Goal: Task Accomplishment & Management: Manage account settings

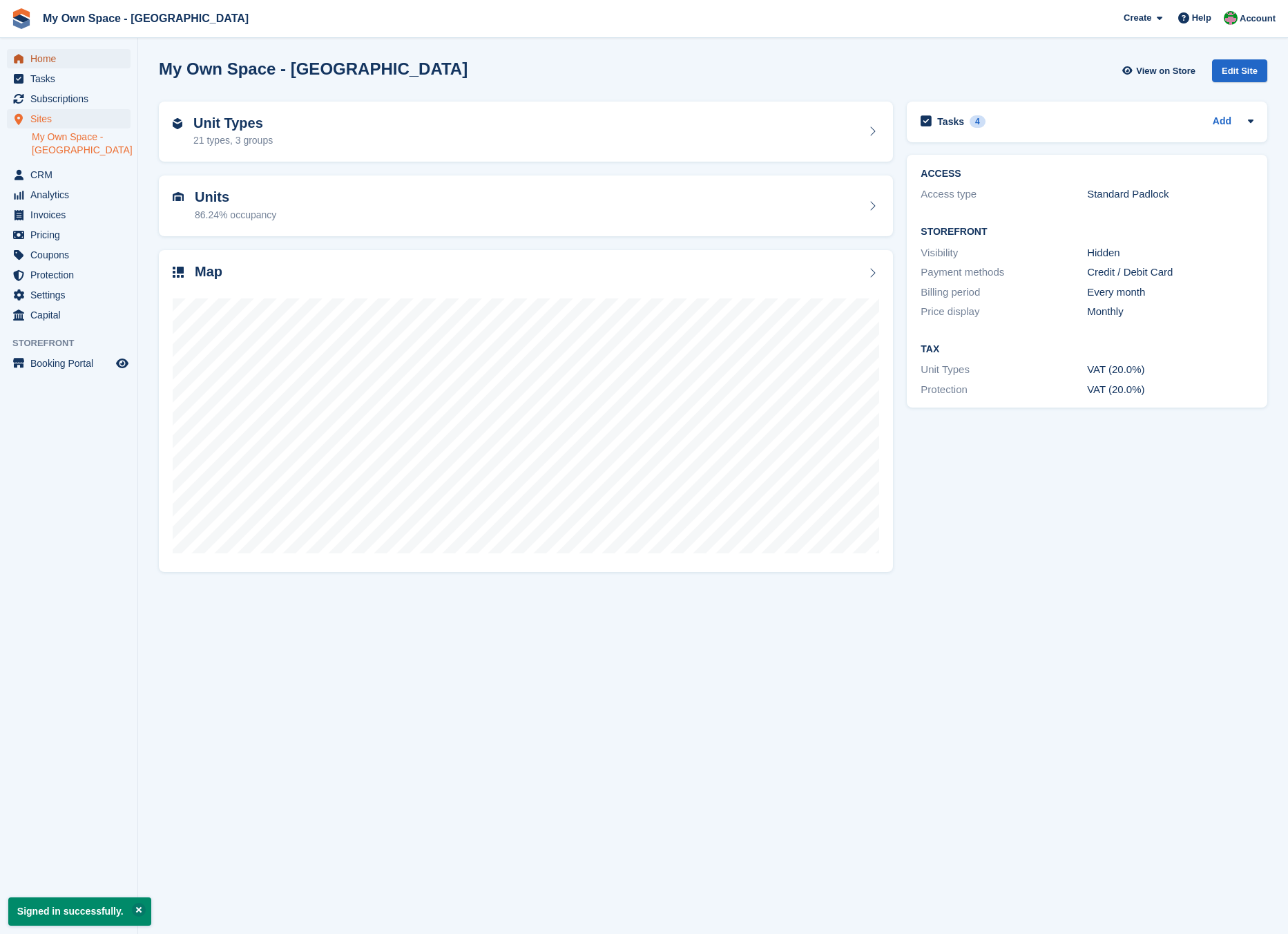
click at [77, 63] on span "Home" at bounding box center [71, 59] width 83 height 19
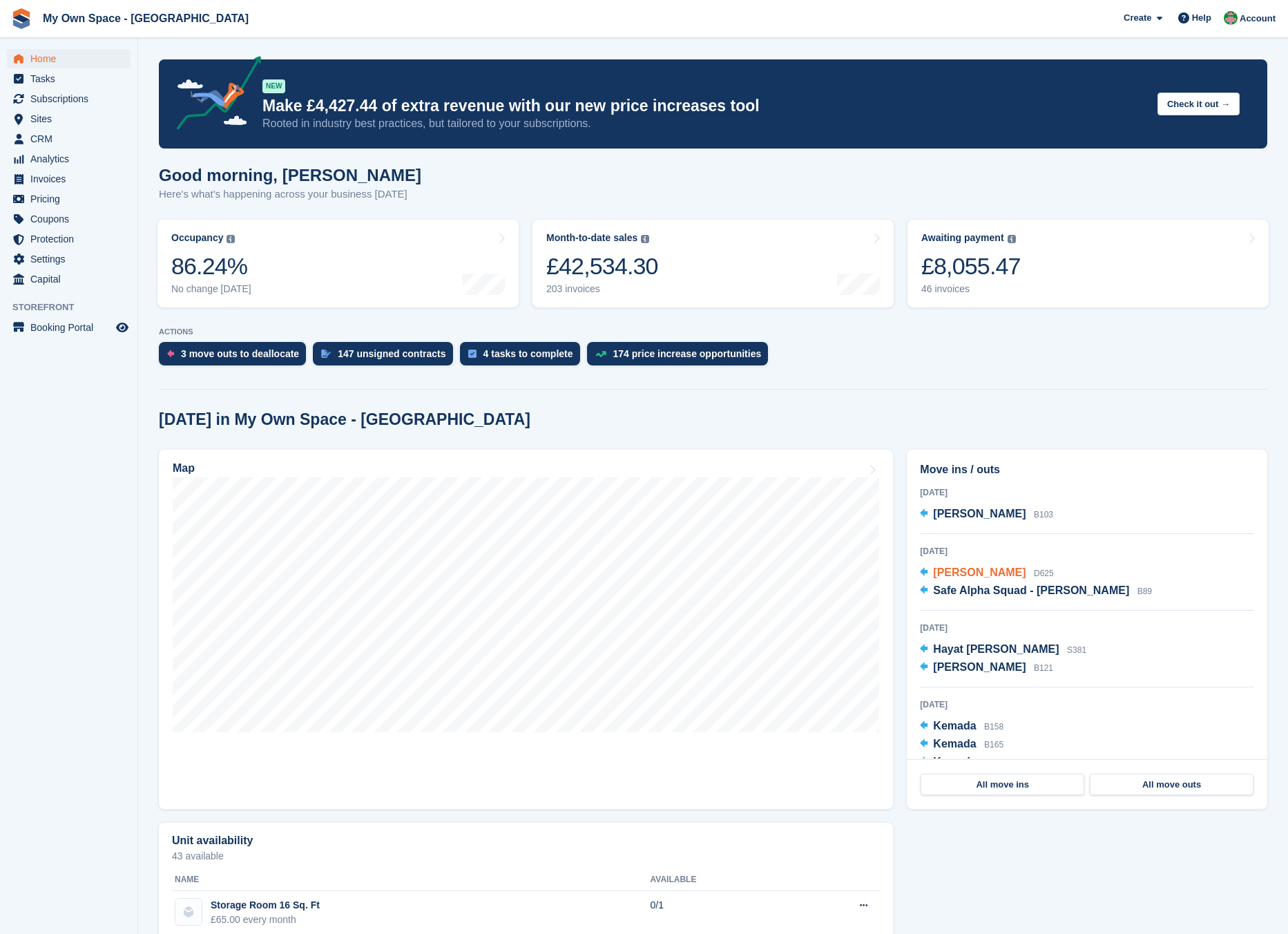
click at [990, 574] on span "[PERSON_NAME]" at bounding box center [979, 572] width 92 height 12
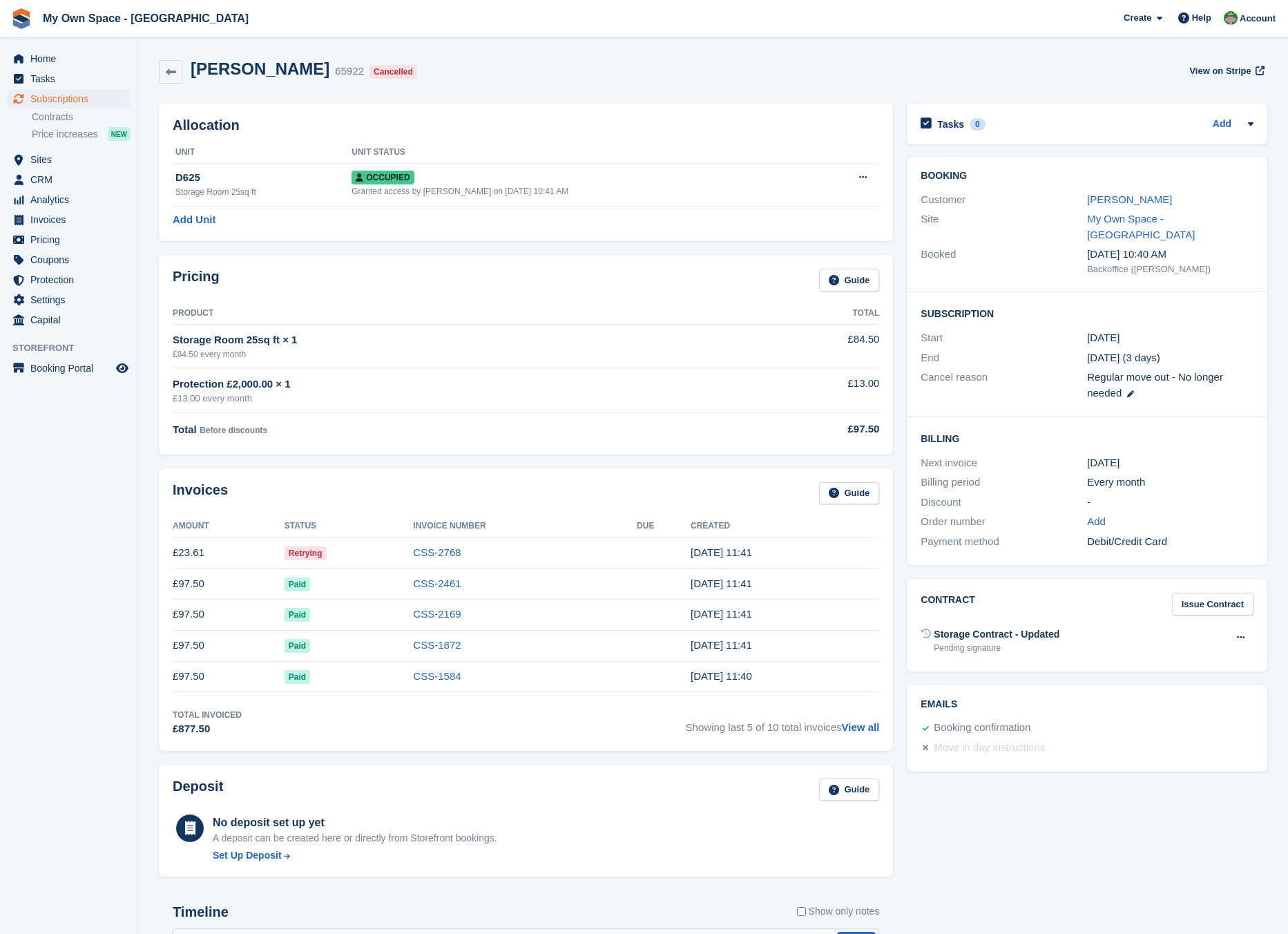
click at [297, 553] on span "Retrying" at bounding box center [306, 553] width 42 height 14
click at [453, 554] on link "CSS-2768" at bounding box center [437, 552] width 48 height 12
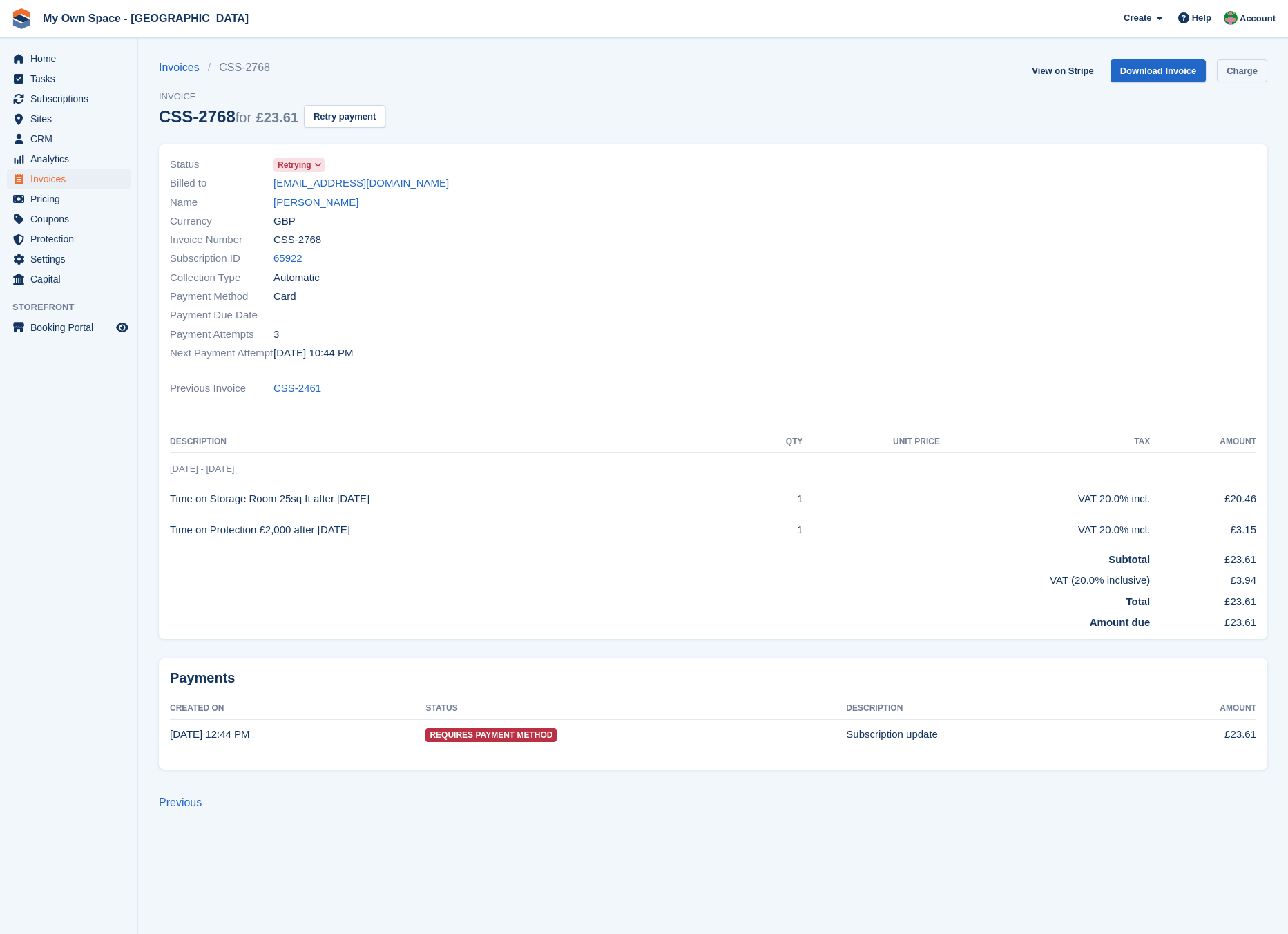
click at [1242, 70] on link "Charge" at bounding box center [1242, 70] width 50 height 23
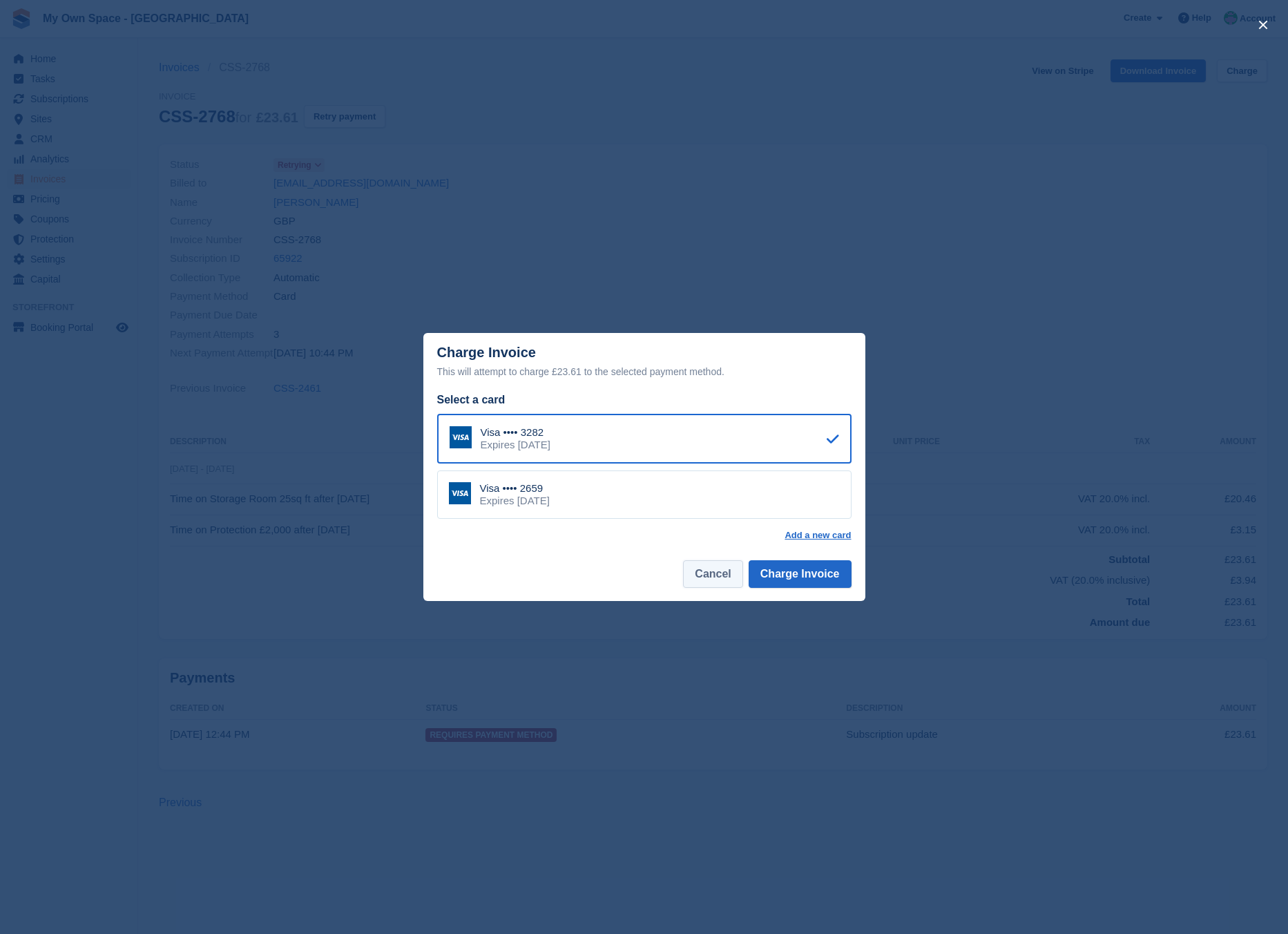
click at [699, 574] on button "Cancel" at bounding box center [713, 574] width 59 height 27
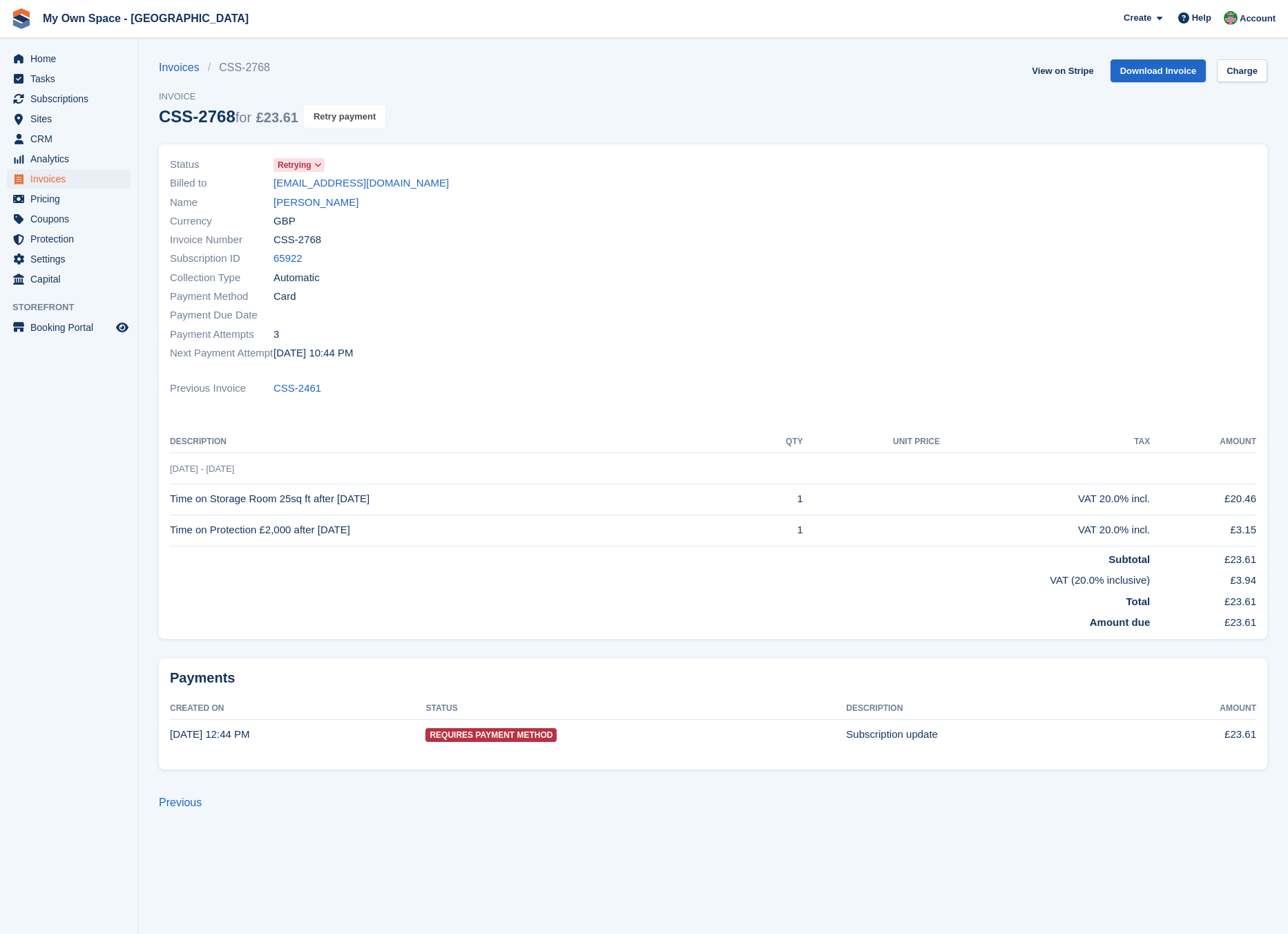
click at [321, 120] on button "Retry payment" at bounding box center [344, 116] width 81 height 23
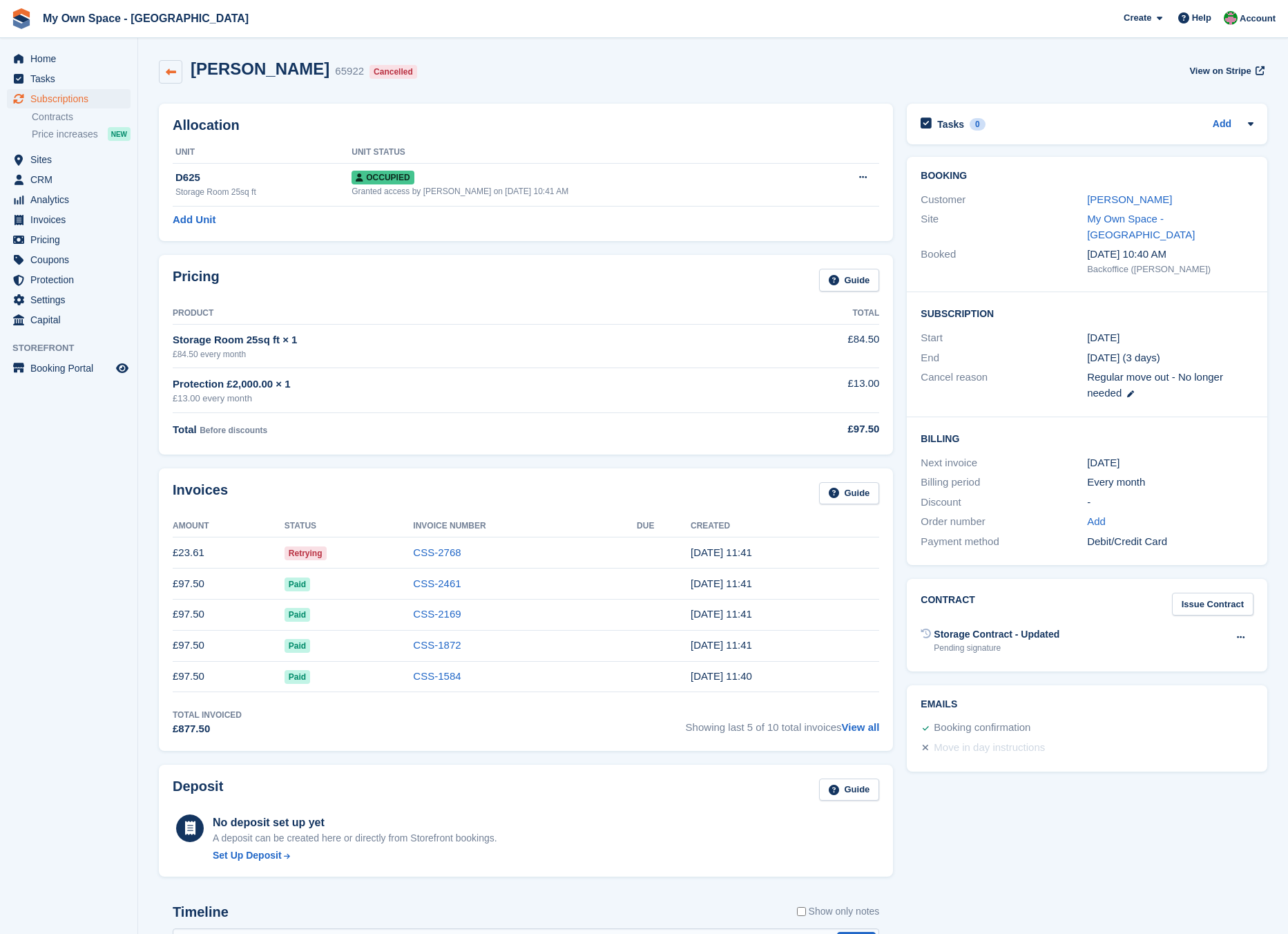
click at [171, 68] on icon at bounding box center [170, 71] width 10 height 10
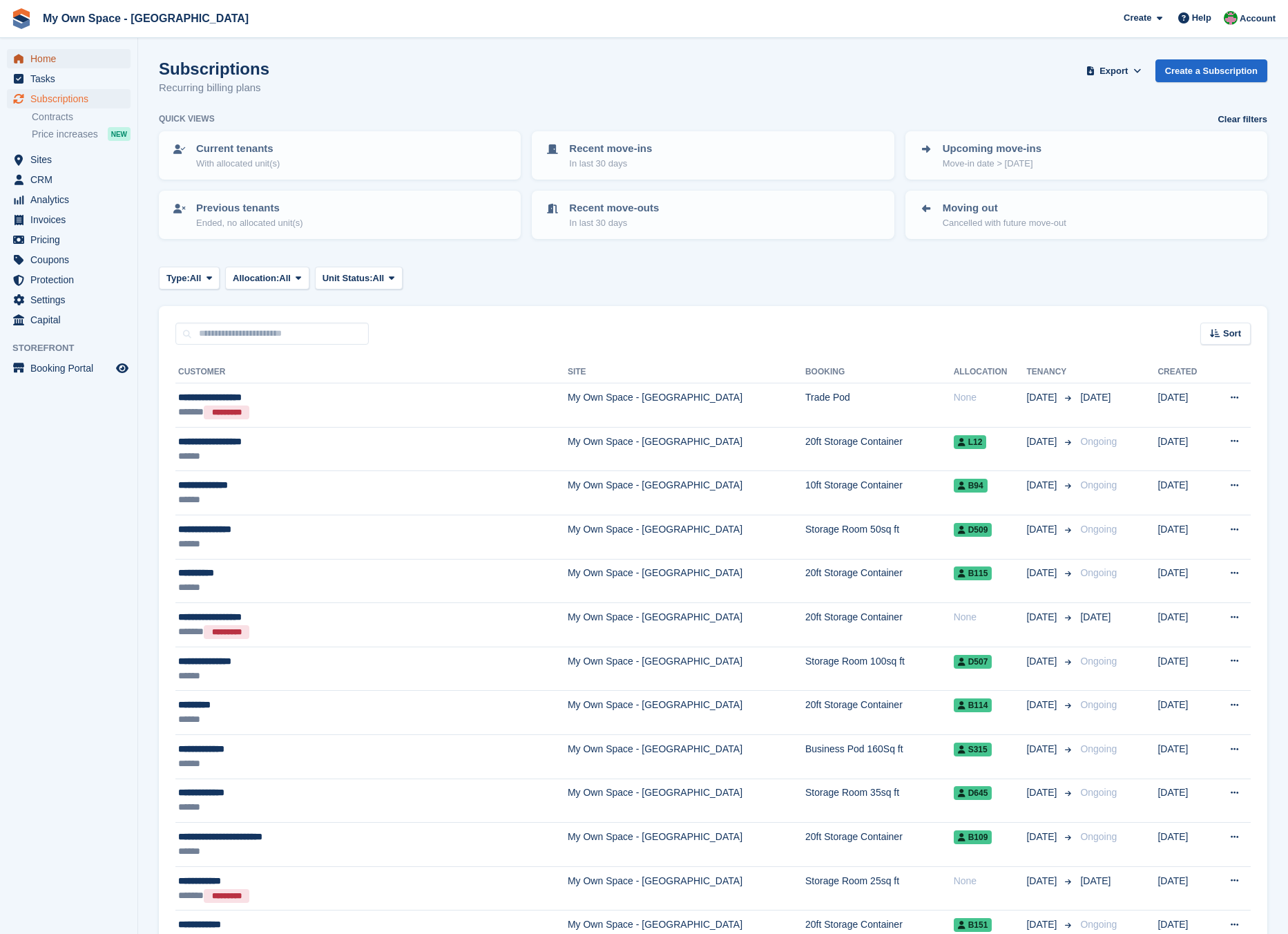
click at [67, 57] on span "Home" at bounding box center [71, 59] width 83 height 19
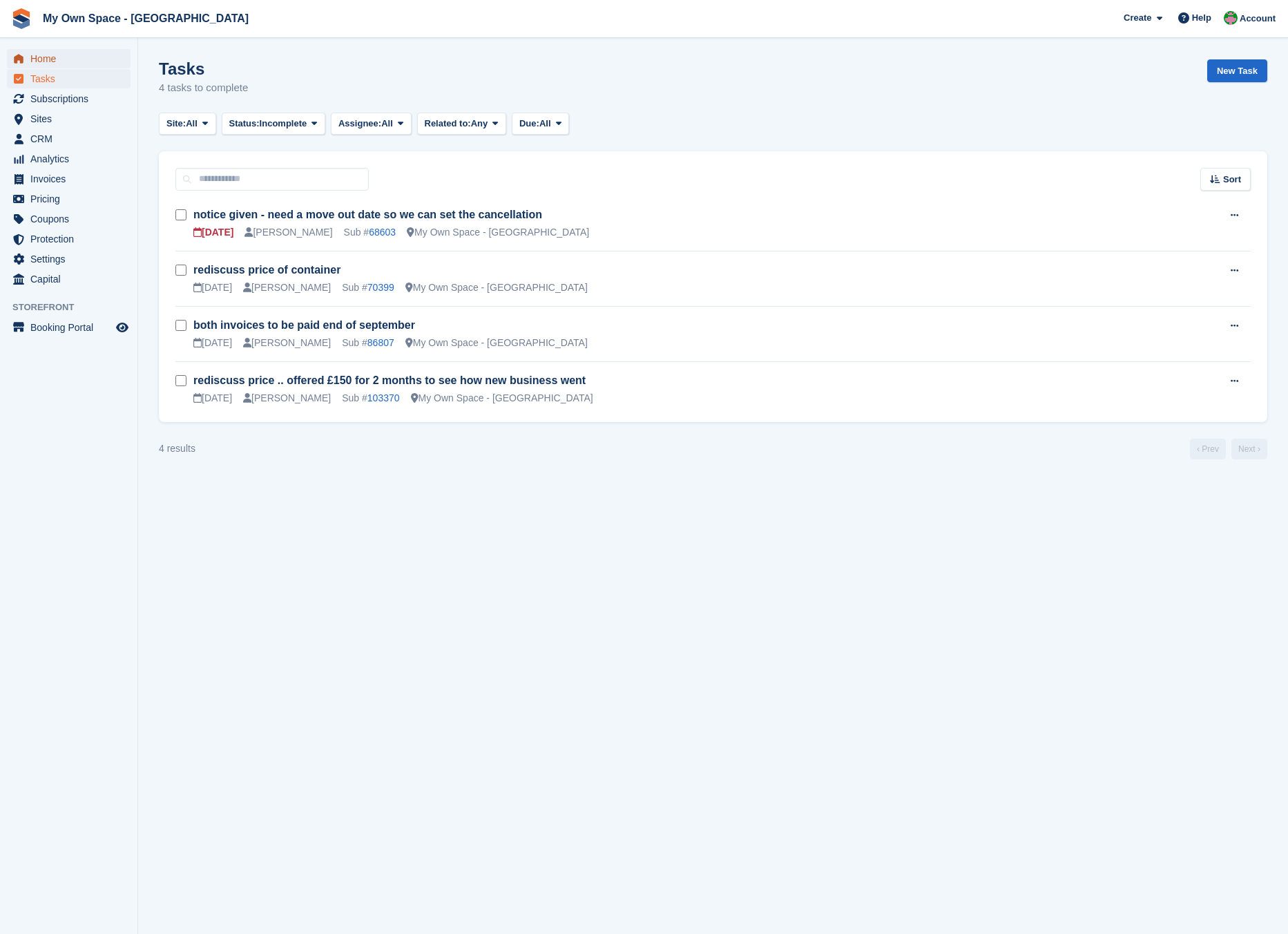
click at [96, 53] on span "Home" at bounding box center [71, 59] width 83 height 19
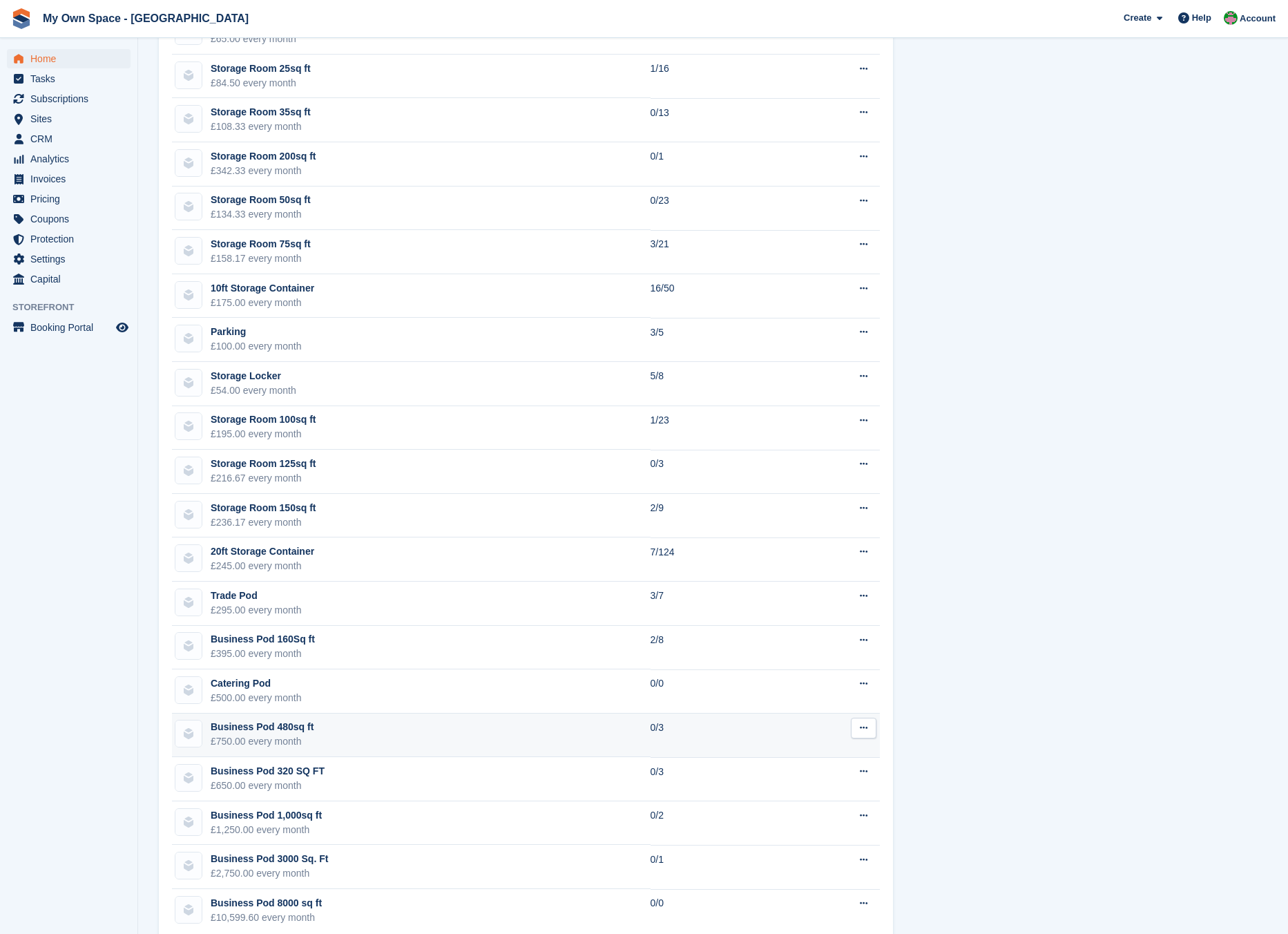
scroll to position [910, 0]
